Goal: Information Seeking & Learning: Learn about a topic

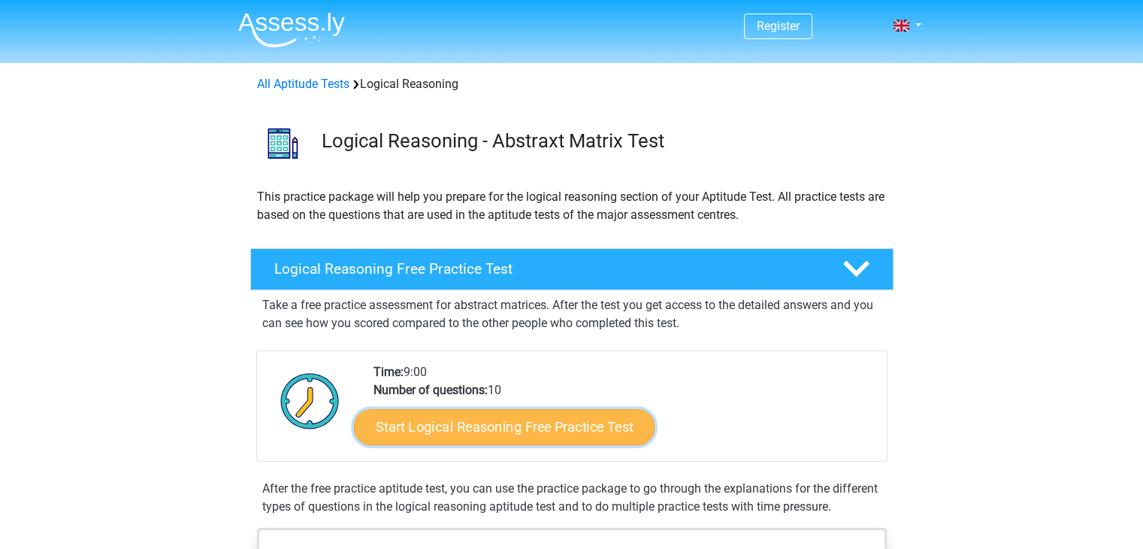
click at [546, 413] on link "Start Logical Reasoning Free Practice Test" at bounding box center [504, 426] width 301 height 36
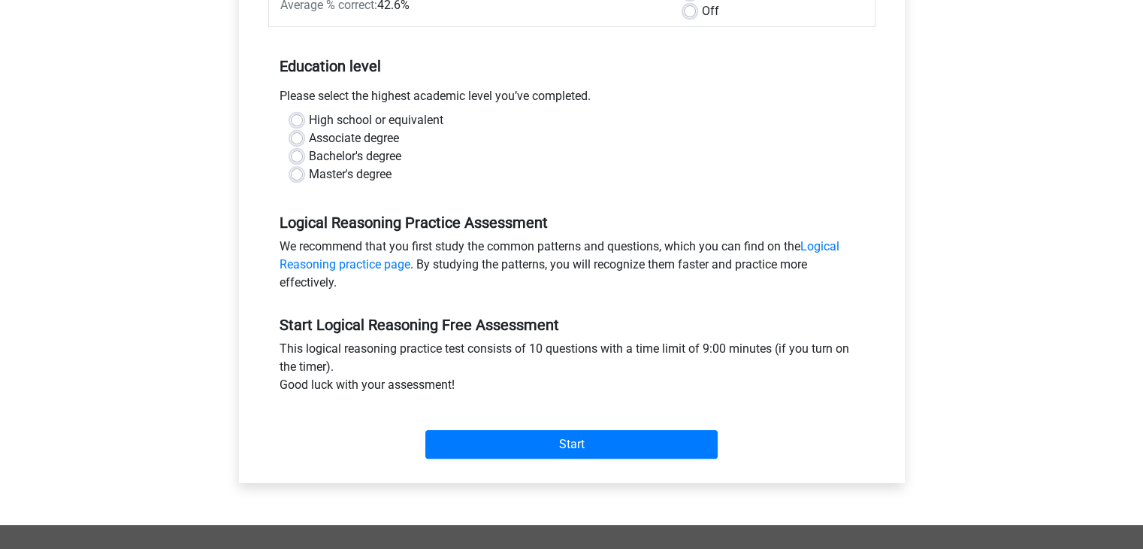
scroll to position [325, 0]
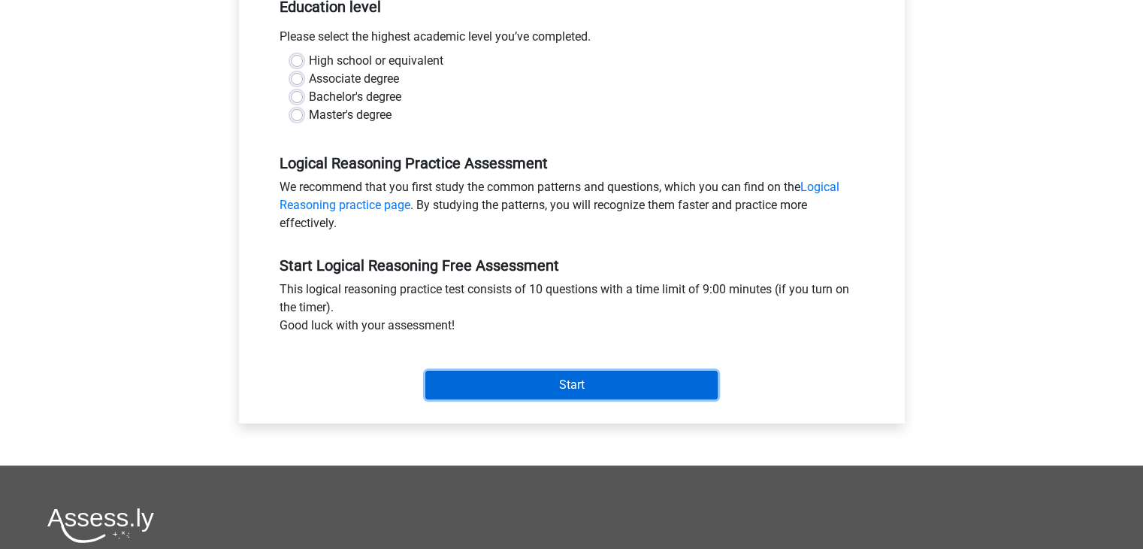
click at [609, 393] on input "Start" at bounding box center [571, 384] width 292 height 29
click at [614, 390] on input "Start" at bounding box center [571, 384] width 292 height 29
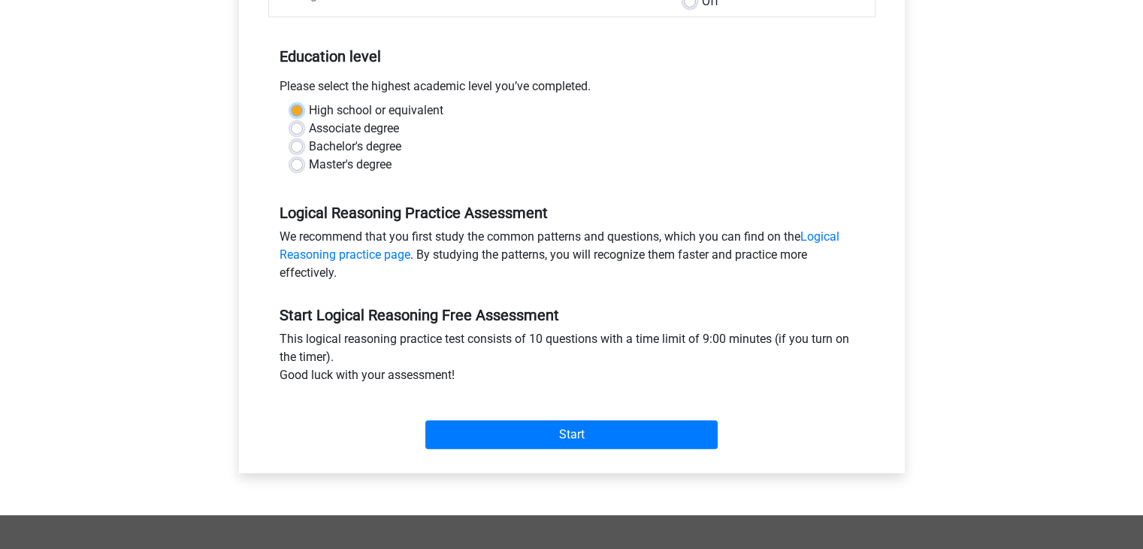
scroll to position [275, 0]
click at [402, 115] on label "High school or equivalent" at bounding box center [376, 111] width 135 height 18
click at [303, 115] on input "High school or equivalent" at bounding box center [297, 109] width 12 height 15
radio input "true"
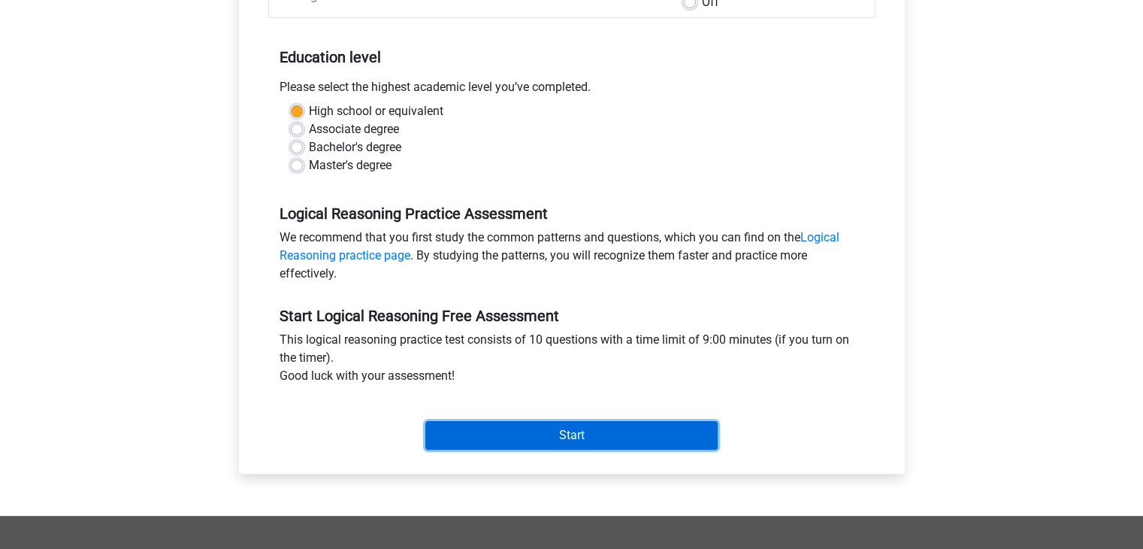
click at [579, 443] on input "Start" at bounding box center [571, 435] width 292 height 29
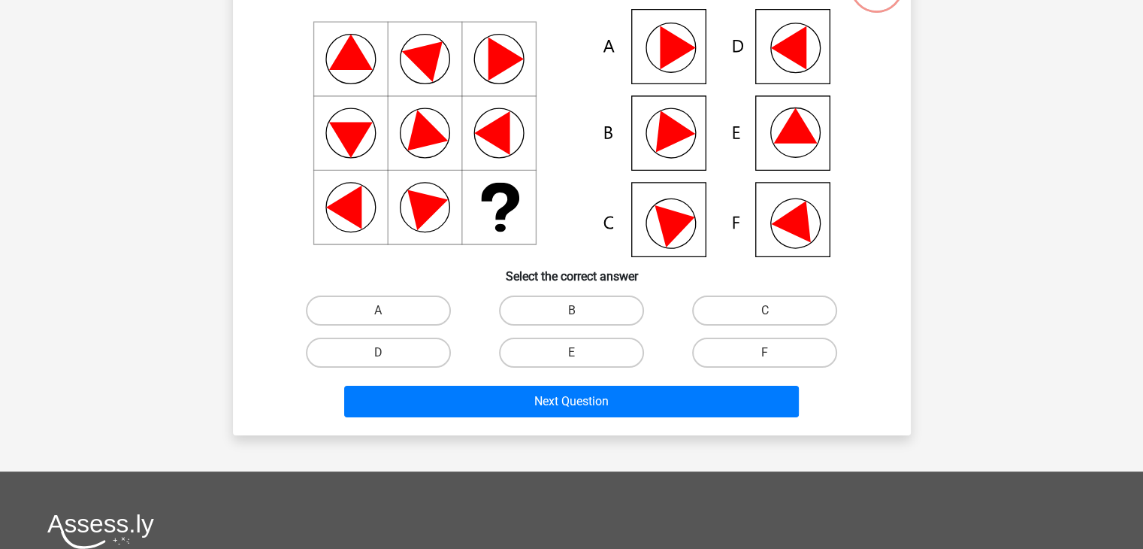
scroll to position [100, 0]
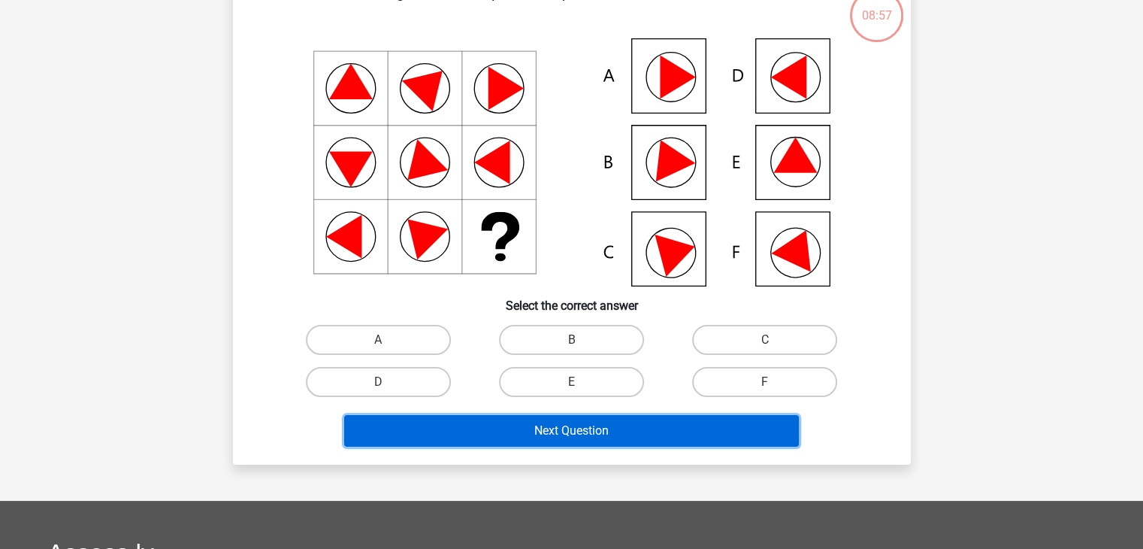
click at [632, 438] on button "Next Question" at bounding box center [571, 431] width 455 height 32
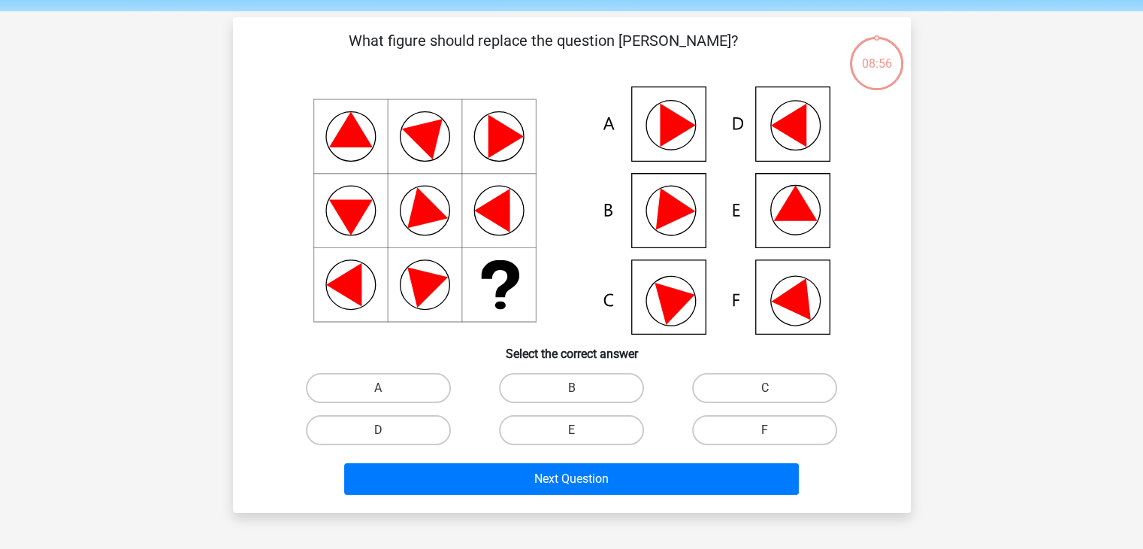
scroll to position [50, 0]
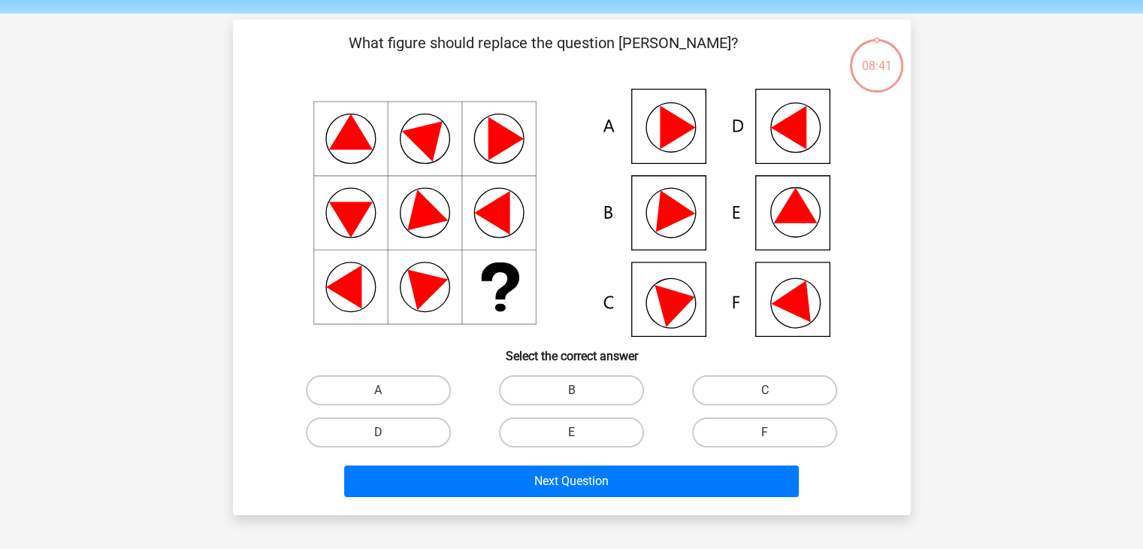
click at [686, 309] on icon at bounding box center [572, 213] width 606 height 248
click at [739, 400] on label "C" at bounding box center [764, 390] width 145 height 30
click at [765, 400] on input "C" at bounding box center [770, 395] width 10 height 10
radio input "true"
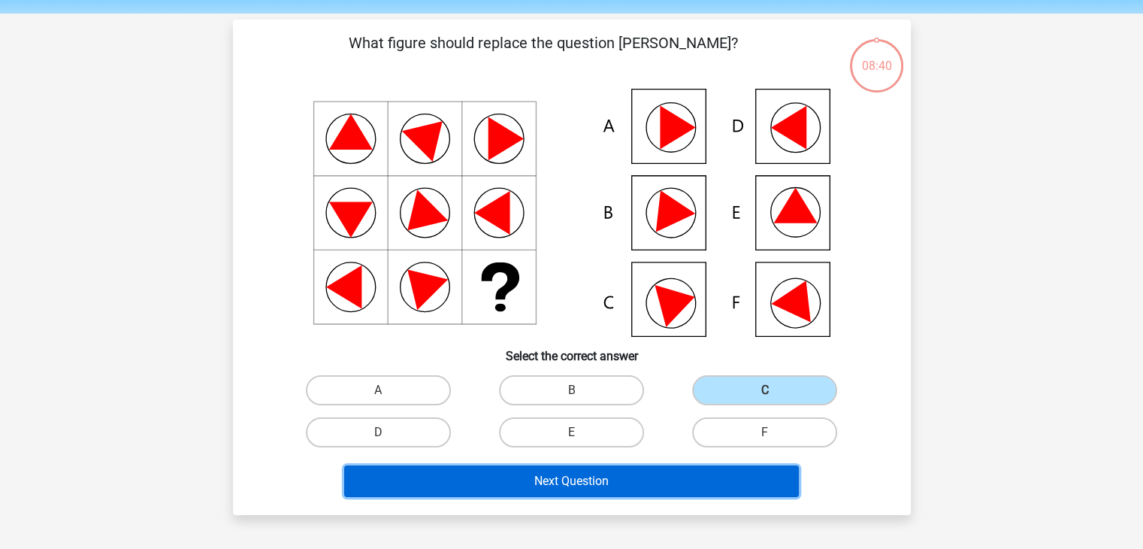
click at [661, 476] on button "Next Question" at bounding box center [571, 481] width 455 height 32
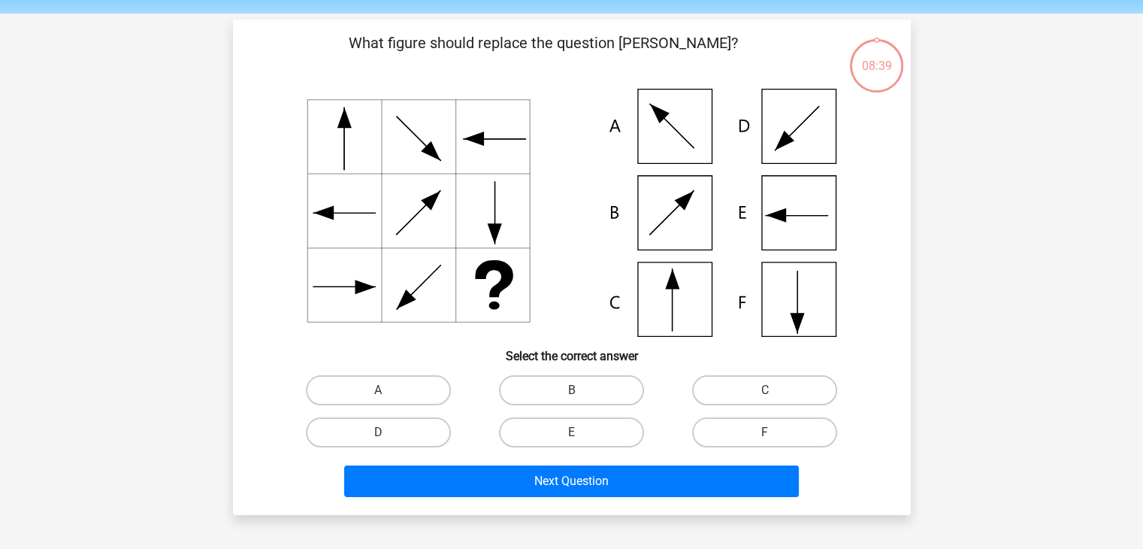
scroll to position [69, 0]
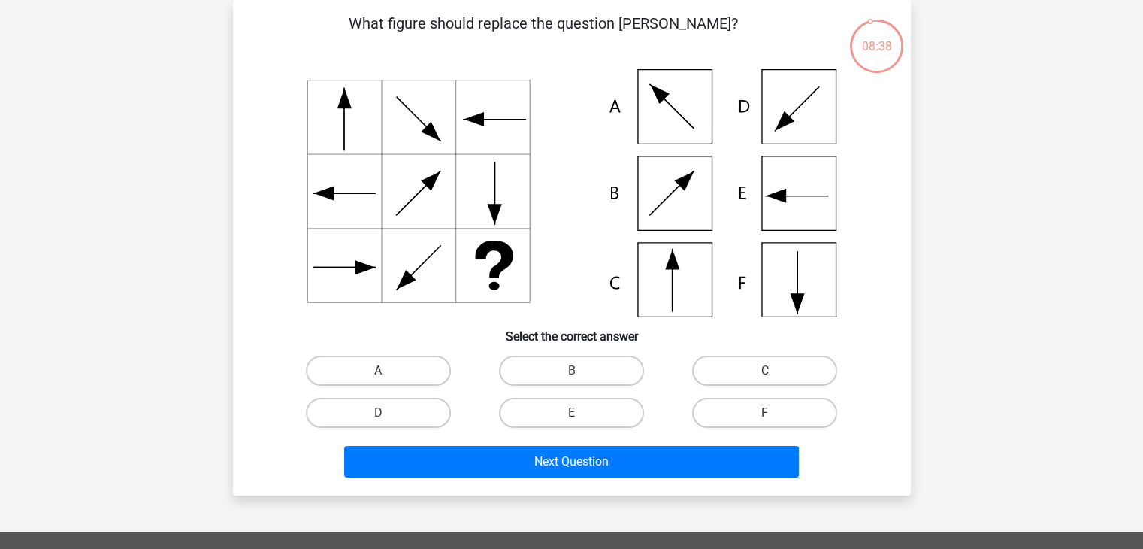
click at [654, 482] on div "Next Question" at bounding box center [572, 465] width 580 height 38
